Goal: Information Seeking & Learning: Find specific page/section

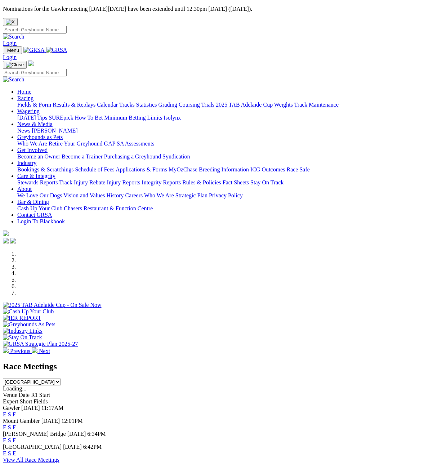
click at [33, 95] on link "Racing" at bounding box center [25, 98] width 16 height 6
click at [118, 101] on link "Calendar" at bounding box center [107, 104] width 21 height 6
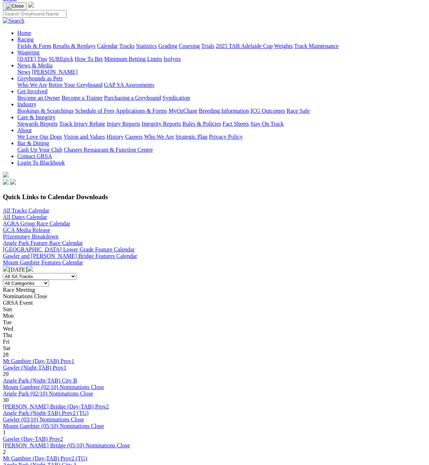
scroll to position [72, 0]
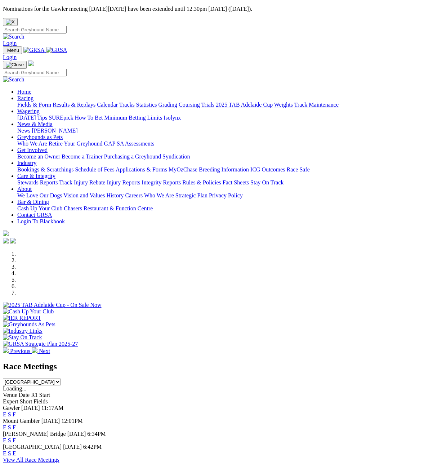
click at [40, 108] on link "Wagering" at bounding box center [28, 111] width 22 height 6
click at [162, 114] on link "Minimum Betting Limits" at bounding box center [133, 117] width 58 height 6
